Goal: Information Seeking & Learning: Find specific fact

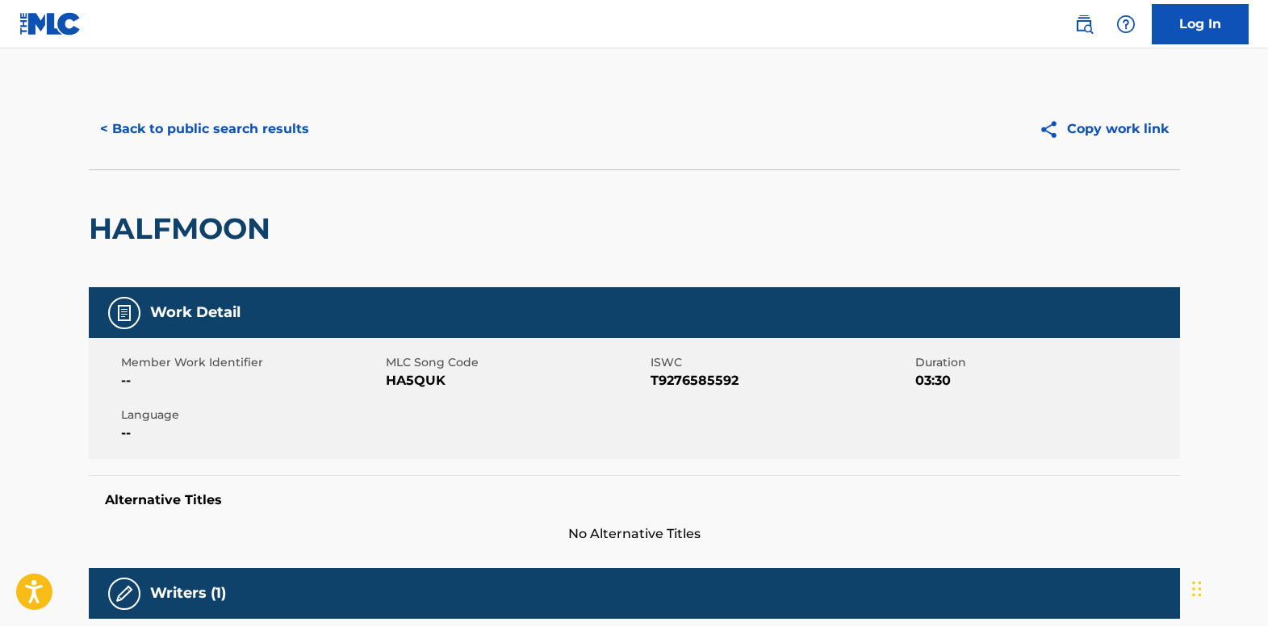
click at [235, 124] on button "< Back to public search results" at bounding box center [205, 129] width 232 height 40
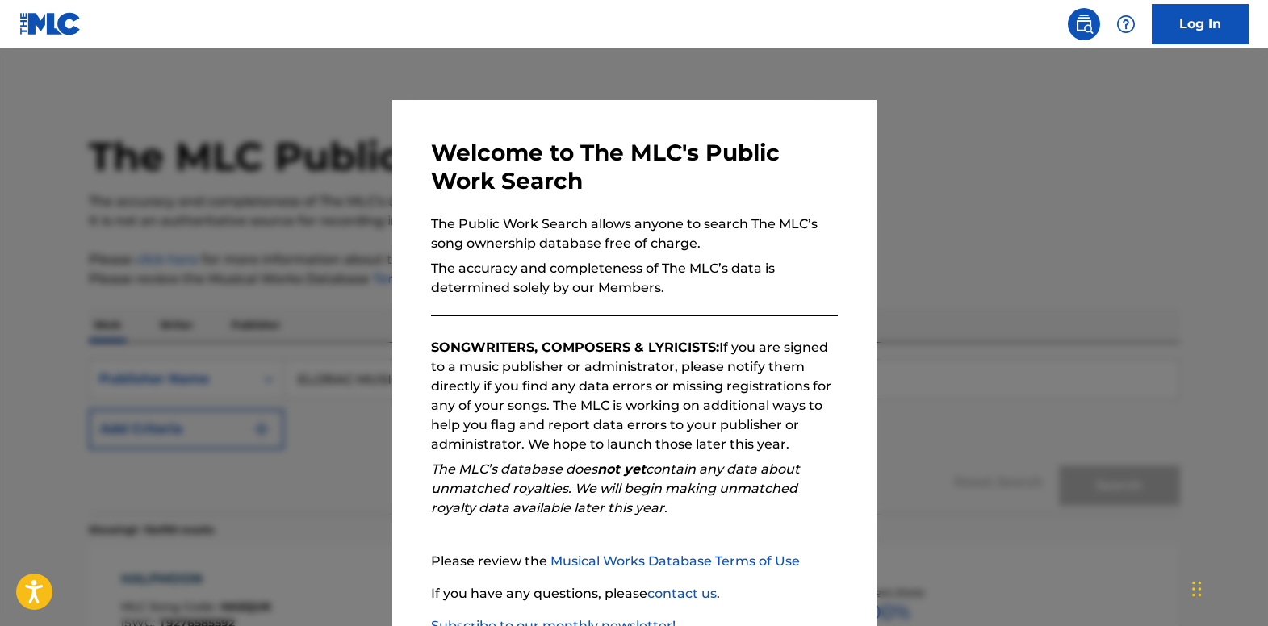
scroll to position [323, 0]
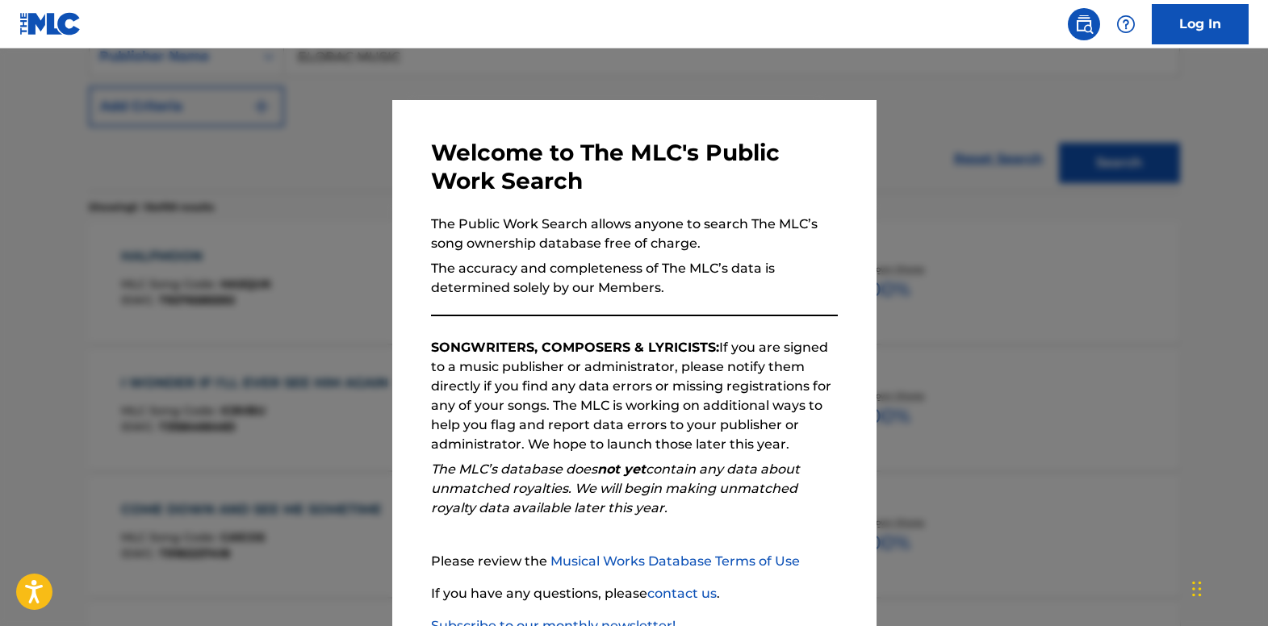
click at [271, 198] on div at bounding box center [634, 361] width 1268 height 626
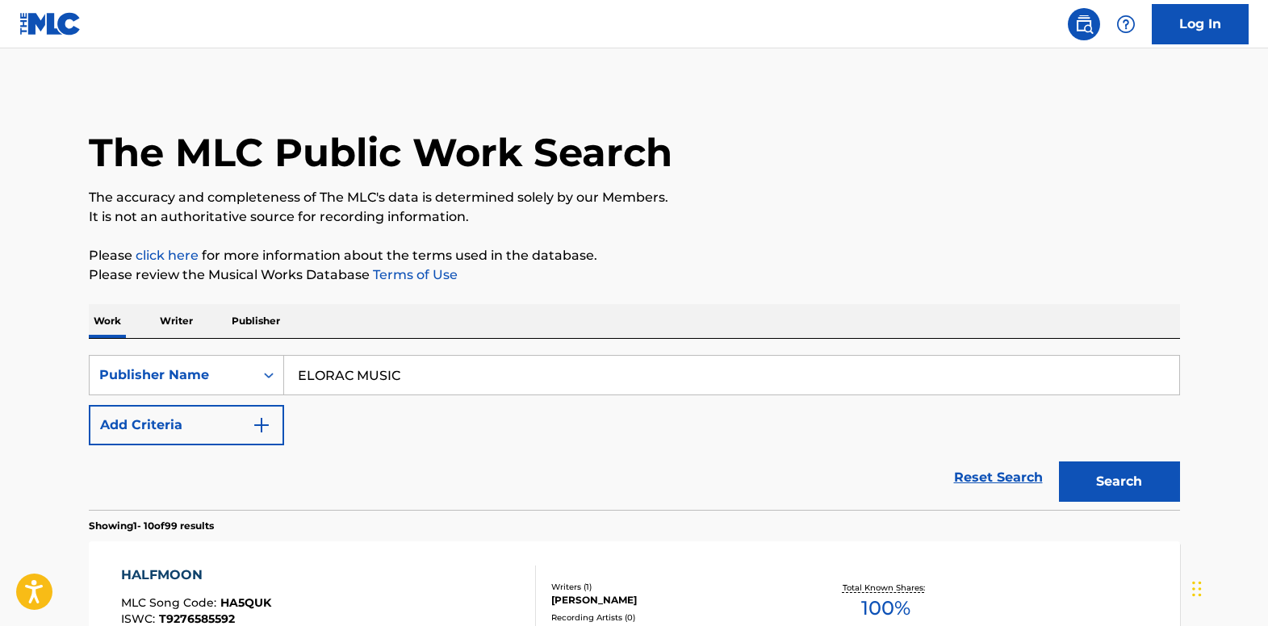
scroll to position [0, 0]
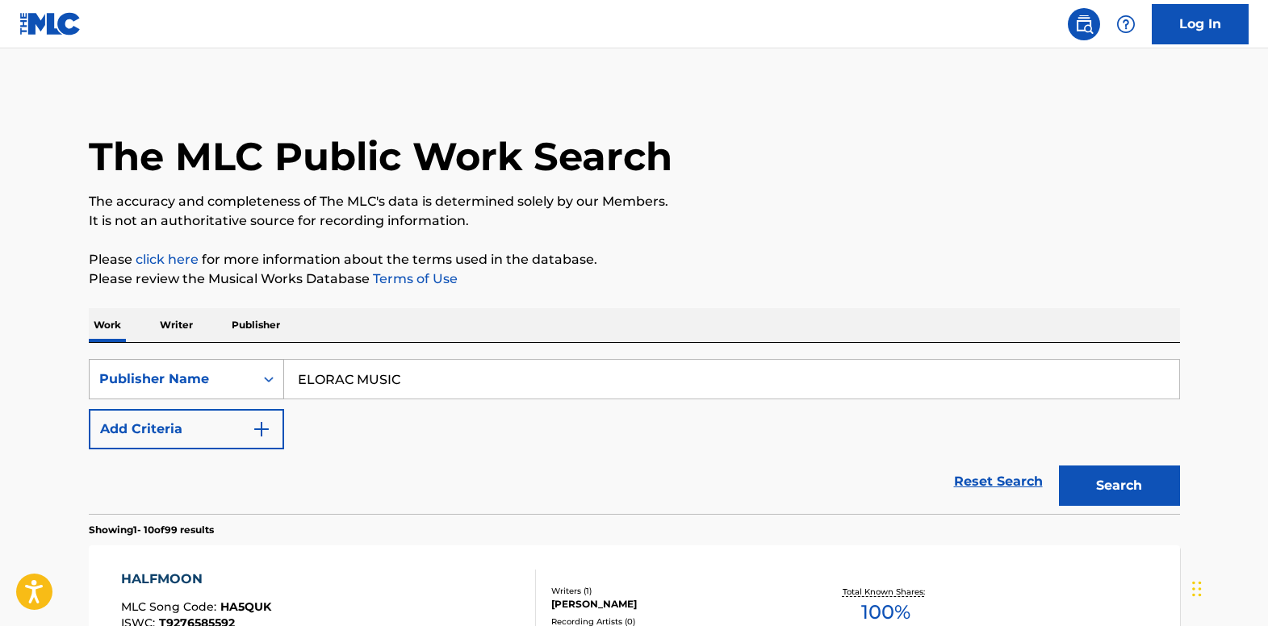
click at [270, 374] on icon "Search Form" at bounding box center [269, 379] width 16 height 16
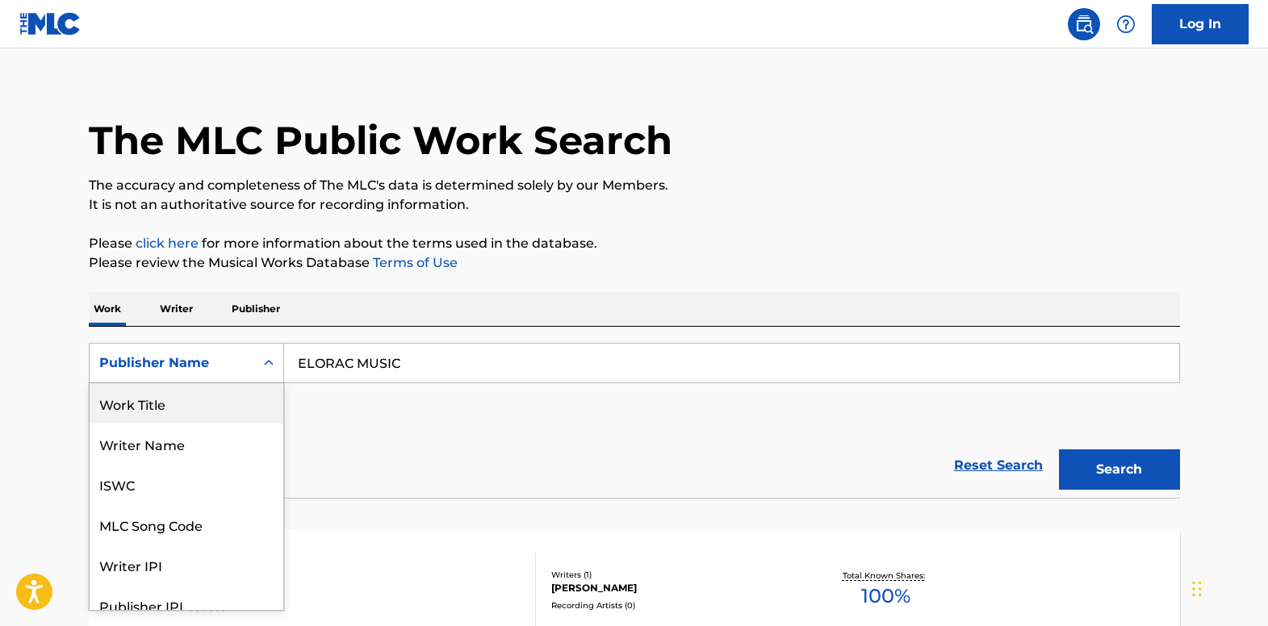
click at [242, 405] on div "Work Title" at bounding box center [187, 403] width 194 height 40
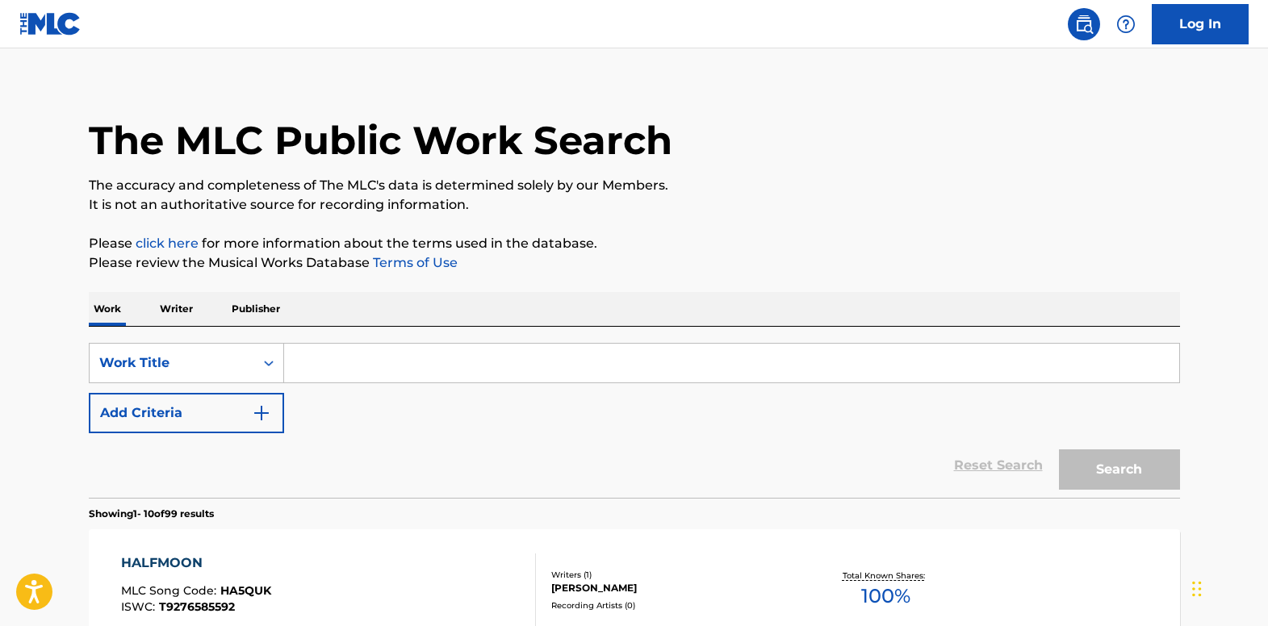
paste input "Flying On Your Own"
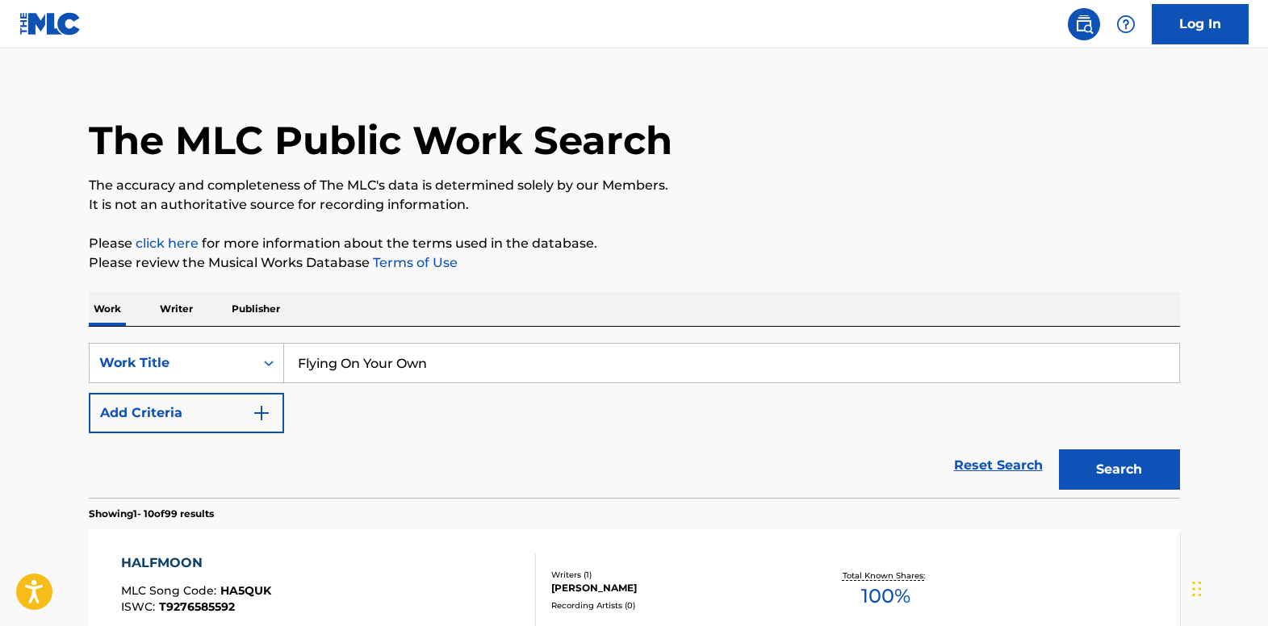
type input "Flying On Your Own"
click at [271, 418] on button "Add Criteria" at bounding box center [186, 413] width 195 height 40
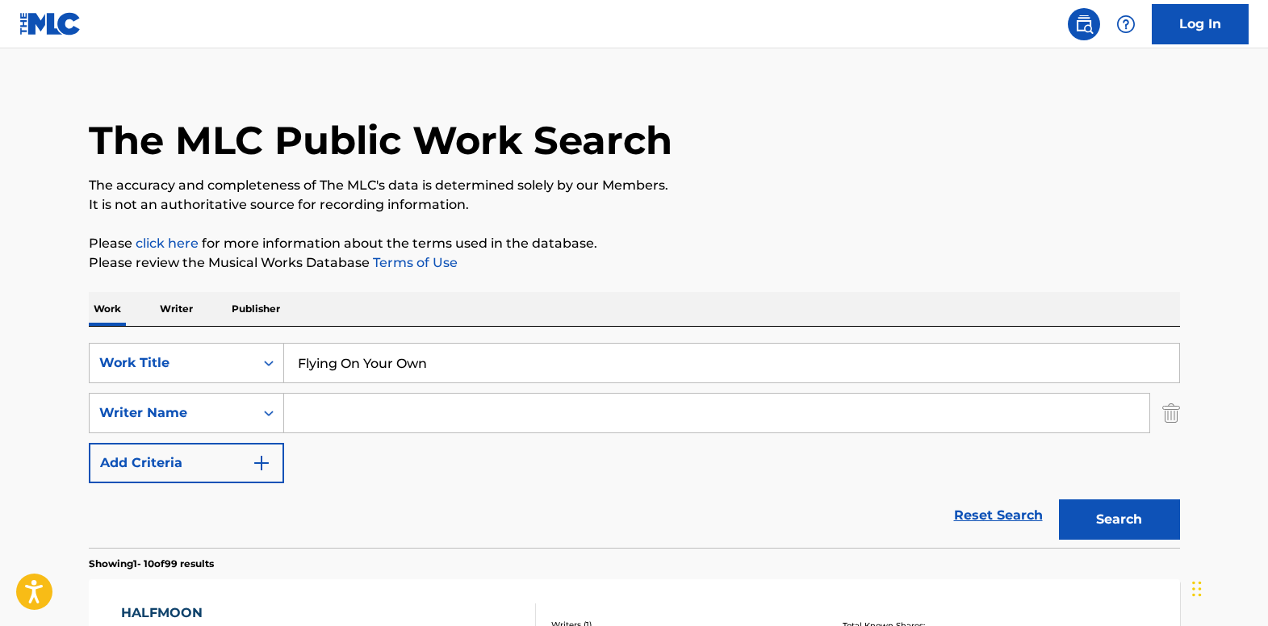
click at [343, 416] on input "Search Form" at bounding box center [716, 413] width 865 height 39
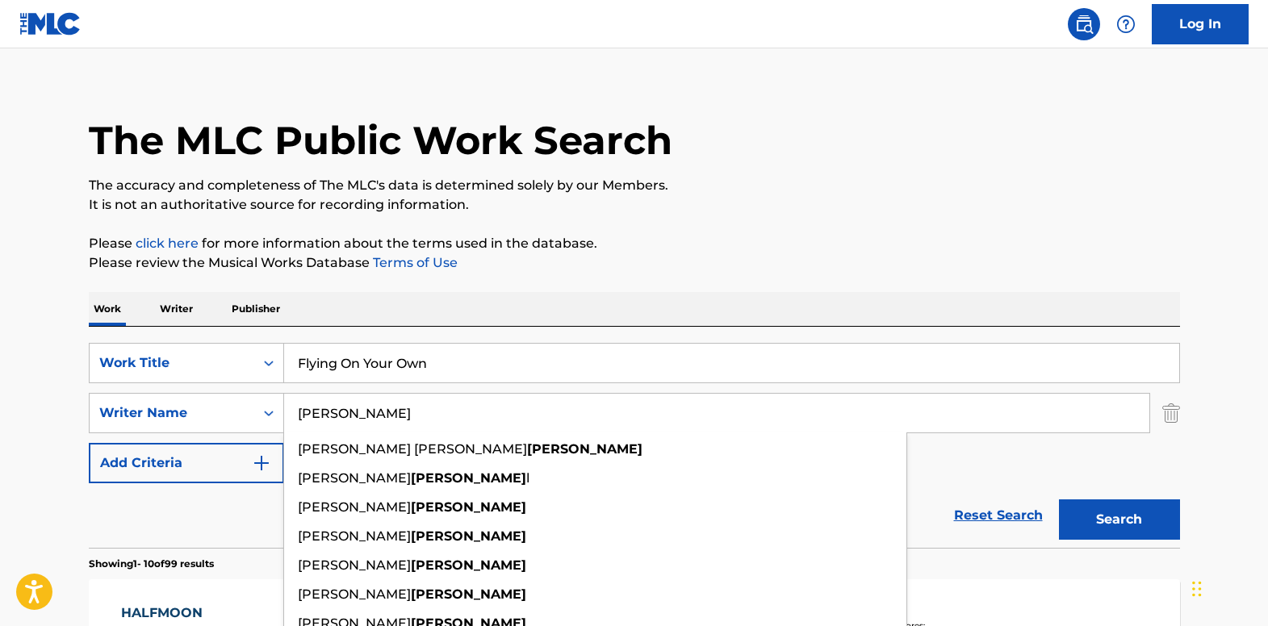
type input "[PERSON_NAME]"
click at [692, 266] on p "Please review the Musical Works Database Terms of Use" at bounding box center [634, 262] width 1091 height 19
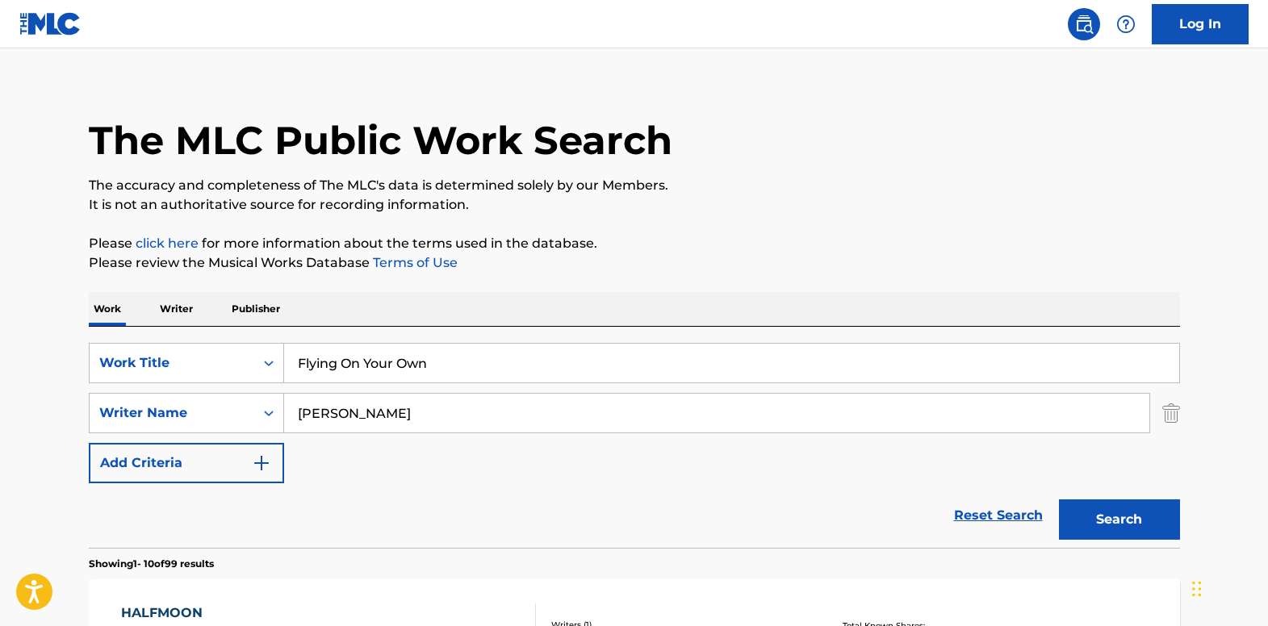
click at [1099, 517] on button "Search" at bounding box center [1119, 519] width 121 height 40
drag, startPoint x: 440, startPoint y: 367, endPoint x: 149, endPoint y: 338, distance: 291.9
click at [149, 338] on div "SearchWithCriteria53da3708-c7d5-475d-873f-83d745a6eeb0 Work Title Flying On You…" at bounding box center [634, 437] width 1091 height 221
paste input "Make Love To Me"
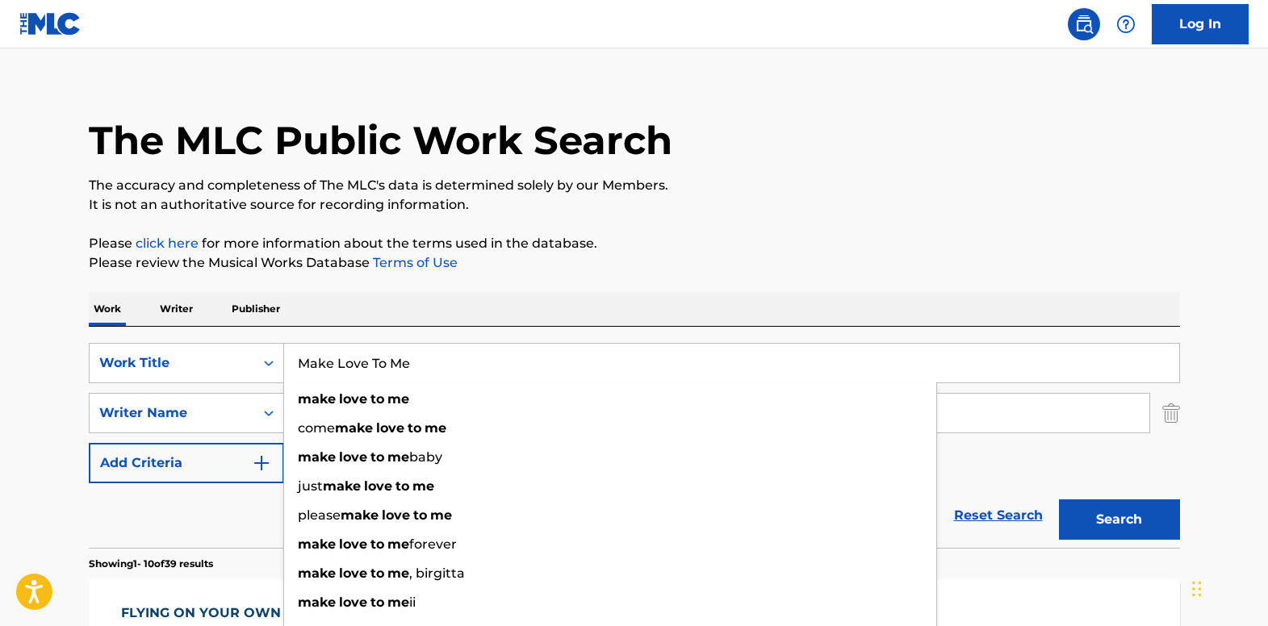
type input "Make Love To Me"
click at [559, 250] on p "Please click here for more information about the terms used in the database." at bounding box center [634, 243] width 1091 height 19
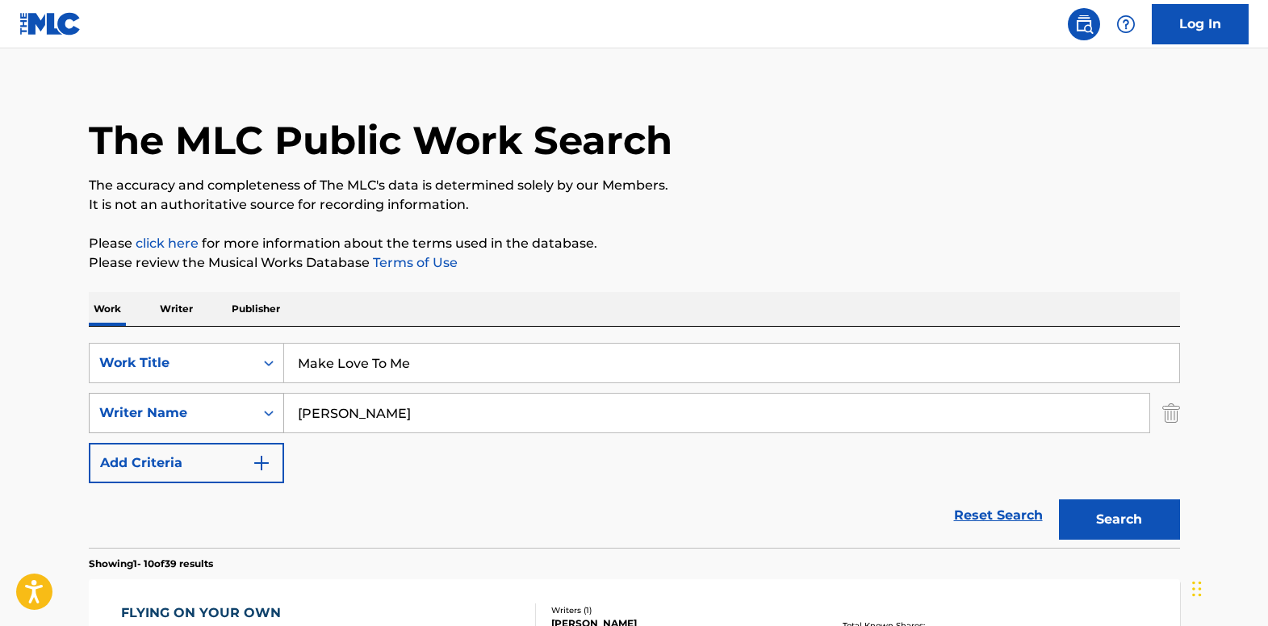
drag, startPoint x: 411, startPoint y: 410, endPoint x: 114, endPoint y: 408, distance: 297.0
click at [114, 408] on div "SearchWithCriteria139e0835-8cfb-4a9b-962a-5c714a008d06 Writer Name [PERSON_NAME]" at bounding box center [634, 413] width 1091 height 40
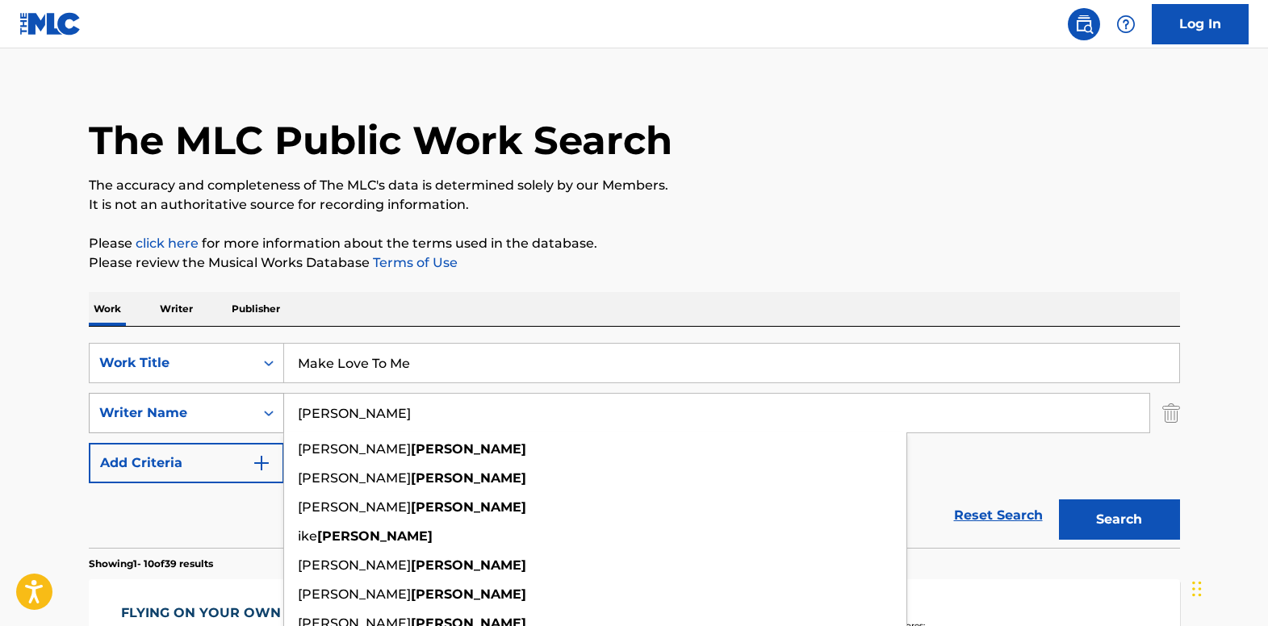
type input "[PERSON_NAME]"
click at [1059, 499] on button "Search" at bounding box center [1119, 519] width 121 height 40
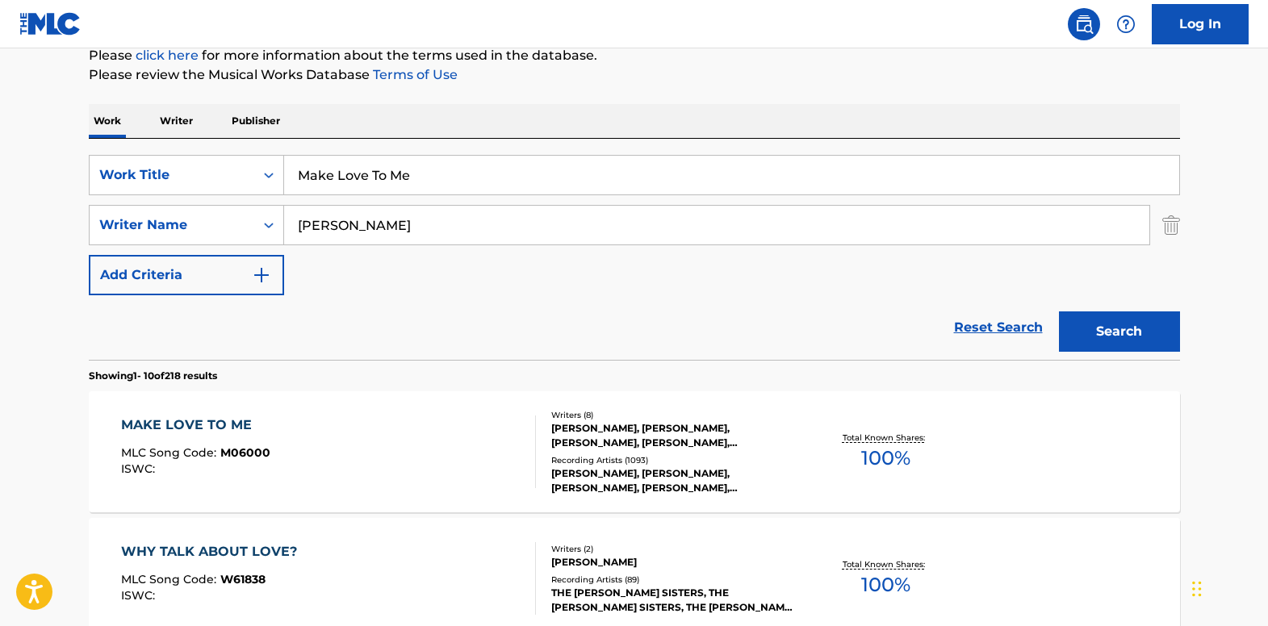
scroll to position [339, 0]
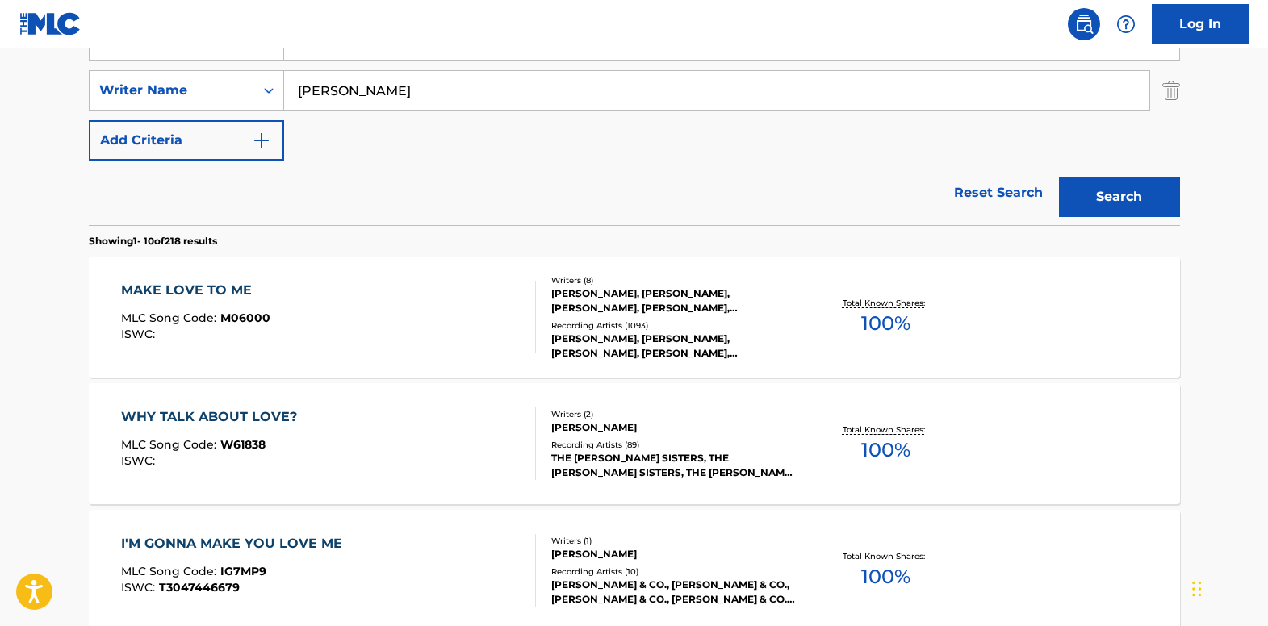
click at [160, 295] on div "MAKE LOVE TO ME" at bounding box center [195, 290] width 149 height 19
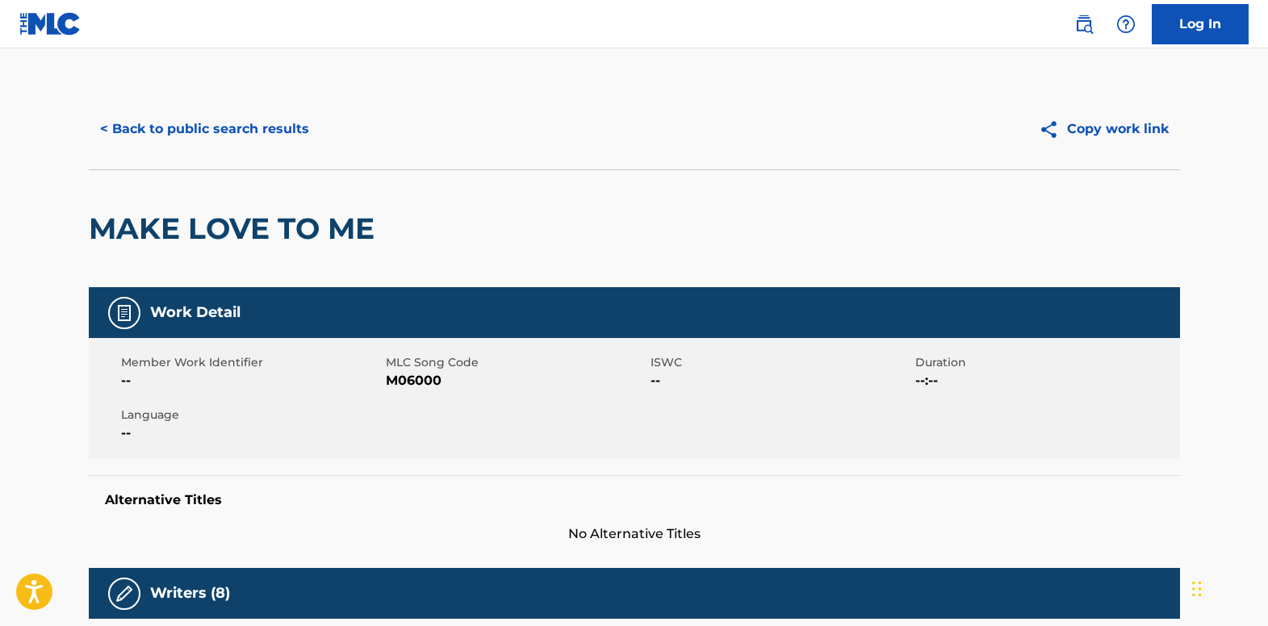
click at [140, 132] on button "< Back to public search results" at bounding box center [205, 129] width 232 height 40
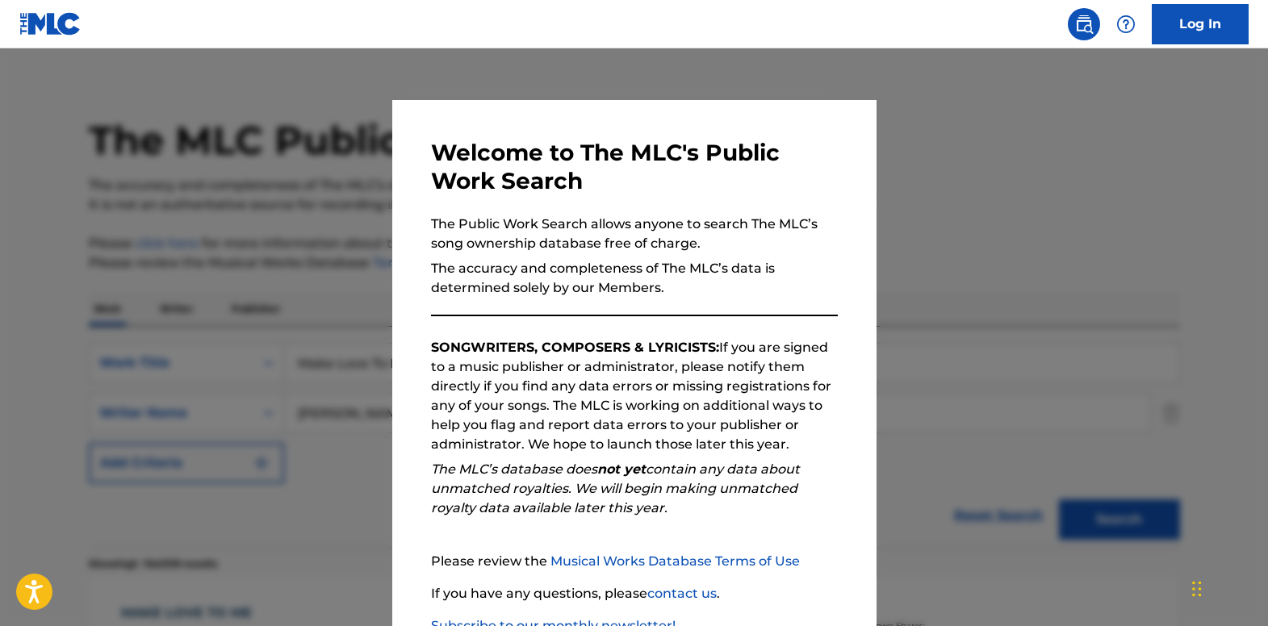
click at [161, 261] on div at bounding box center [634, 361] width 1268 height 626
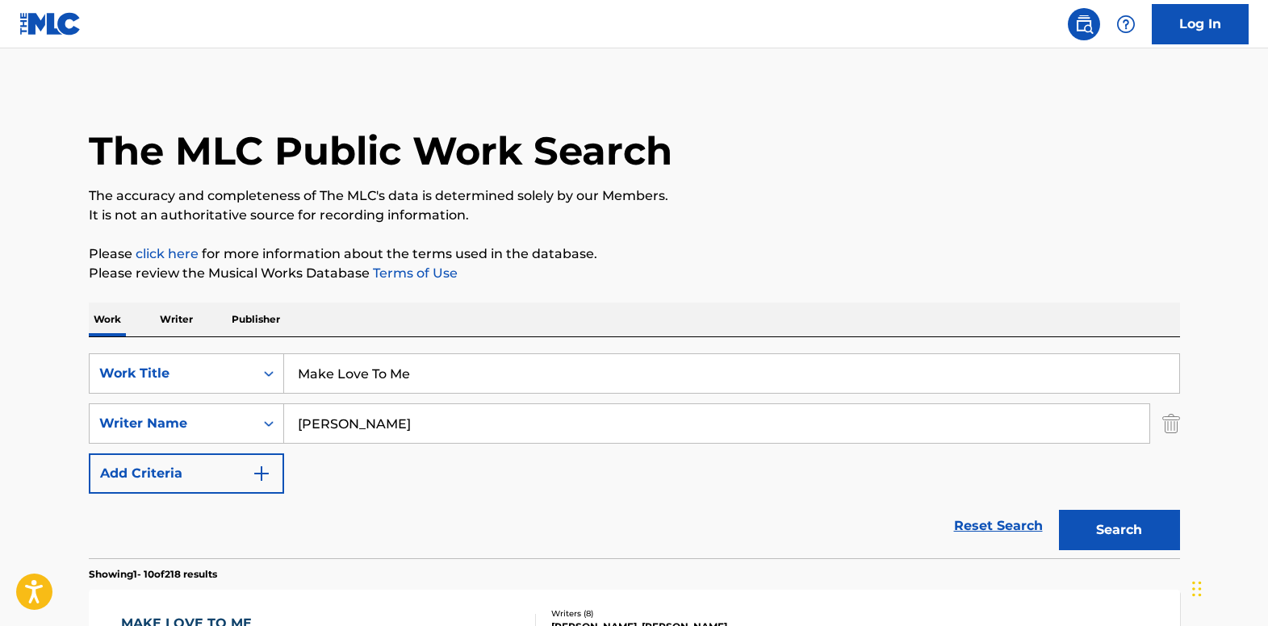
scroll to position [0, 0]
